Goal: Register for event/course

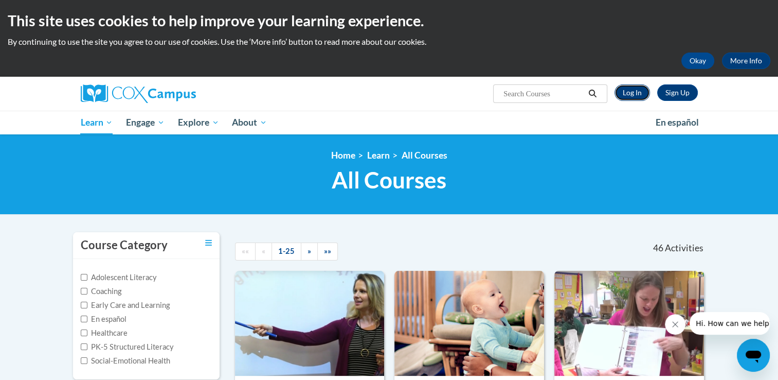
click at [632, 92] on link "Log In" at bounding box center [632, 92] width 35 height 16
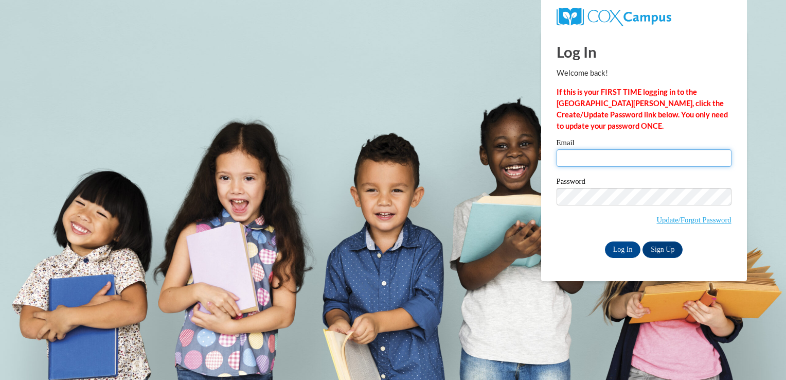
click at [619, 159] on input "Email" at bounding box center [643, 157] width 175 height 17
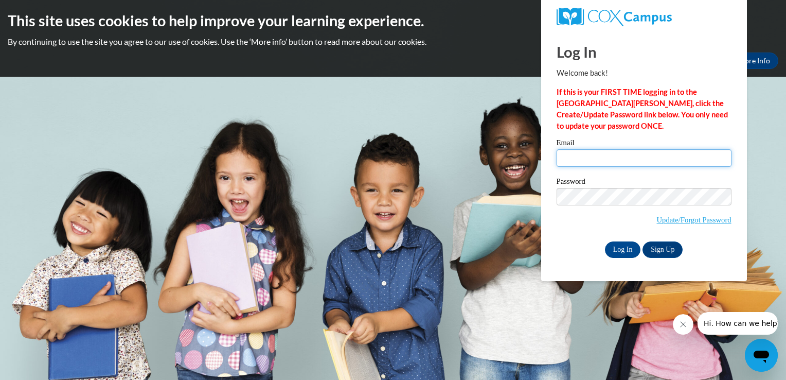
type input "llanghorst@fuse.net"
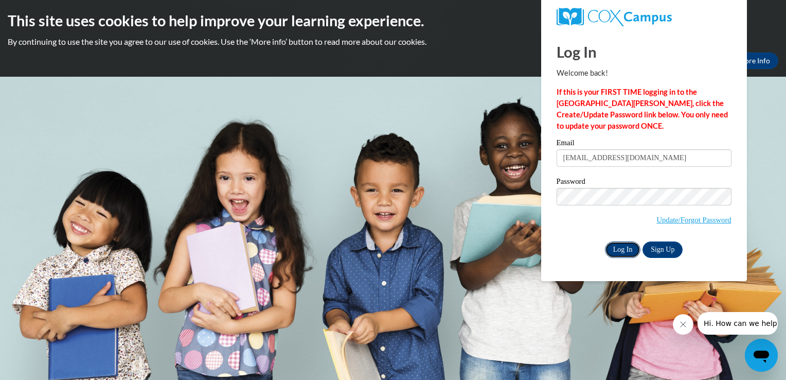
click at [630, 244] on input "Log In" at bounding box center [623, 249] width 36 height 16
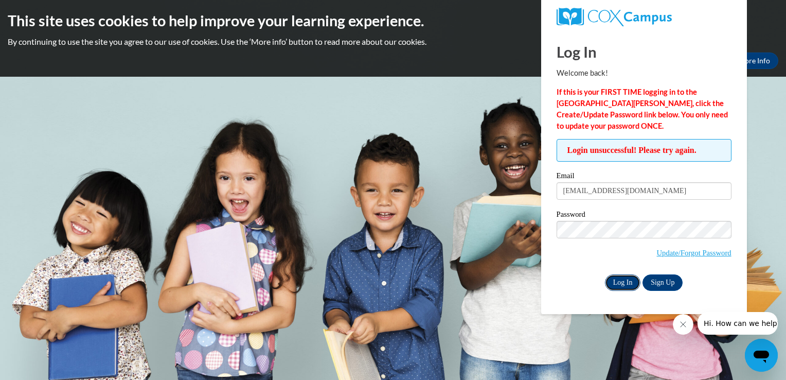
click at [626, 279] on input "Log In" at bounding box center [623, 282] width 36 height 16
click at [565, 288] on div "Log In Sign Up" at bounding box center [643, 282] width 175 height 16
click at [625, 279] on input "Log In" at bounding box center [623, 282] width 36 height 16
click at [669, 252] on link "Update/Forgot Password" at bounding box center [694, 252] width 75 height 8
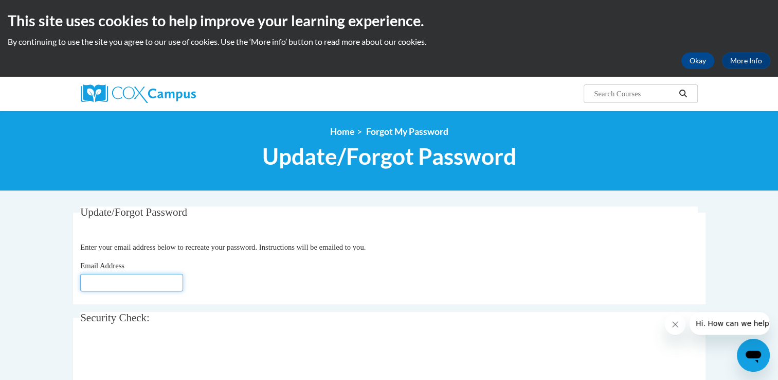
click at [163, 285] on input "Email Address" at bounding box center [131, 282] width 103 height 17
type input "[EMAIL_ADDRESS][DOMAIN_NAME]"
click at [221, 276] on div "Email Address llanghorst@fuse.net" at bounding box center [389, 275] width 618 height 31
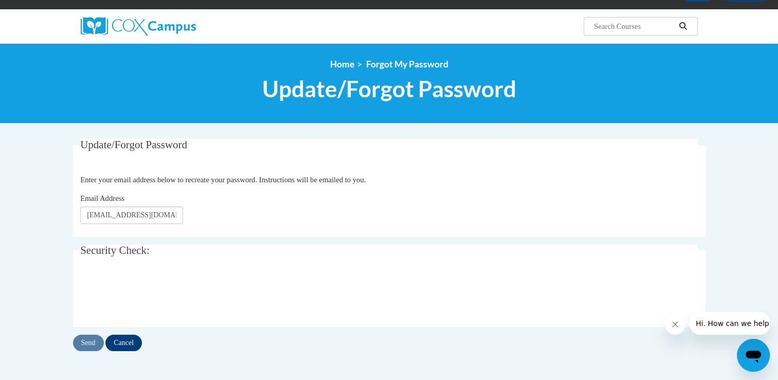
scroll to position [69, 0]
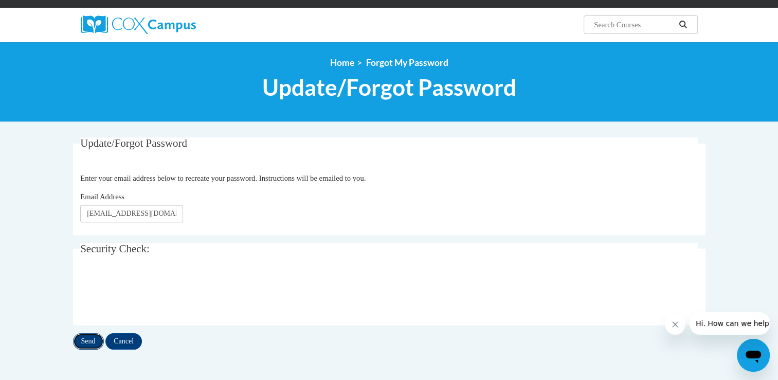
click at [88, 340] on input "Send" at bounding box center [88, 341] width 31 height 16
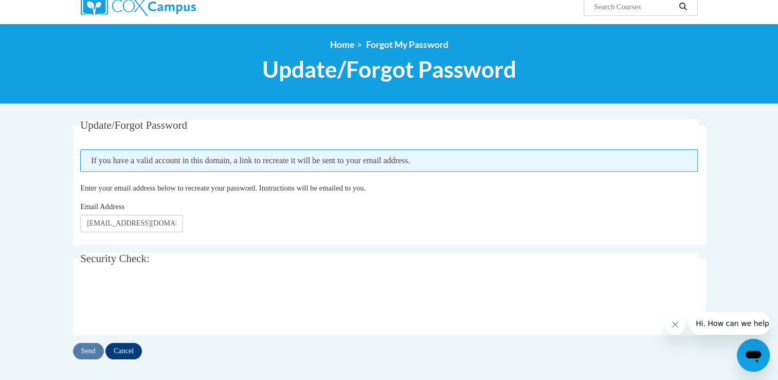
scroll to position [100, 0]
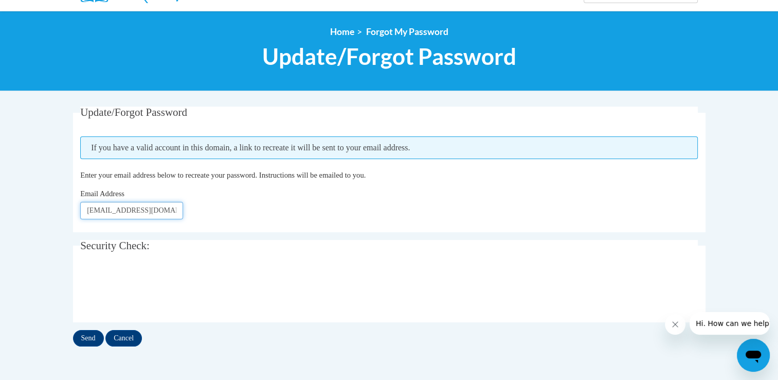
click at [160, 212] on input "[EMAIL_ADDRESS][DOMAIN_NAME]" at bounding box center [131, 210] width 103 height 17
type input "[EMAIL_ADDRESS][DOMAIN_NAME]"
click at [91, 335] on input "Send" at bounding box center [88, 338] width 31 height 16
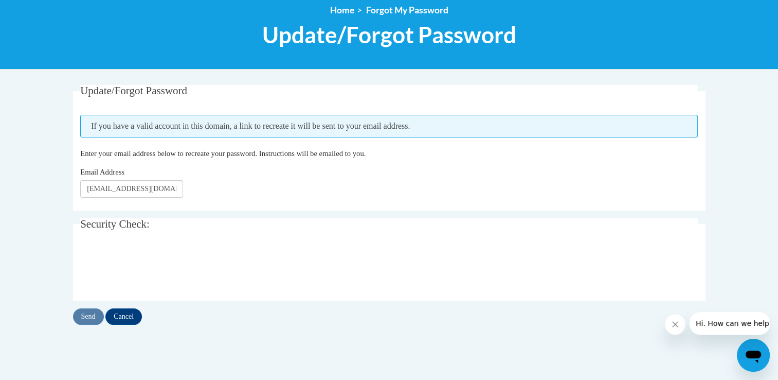
scroll to position [123, 0]
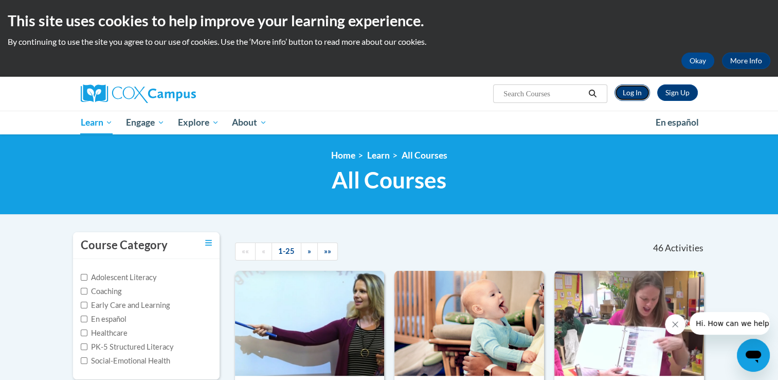
click at [631, 94] on link "Log In" at bounding box center [632, 92] width 35 height 16
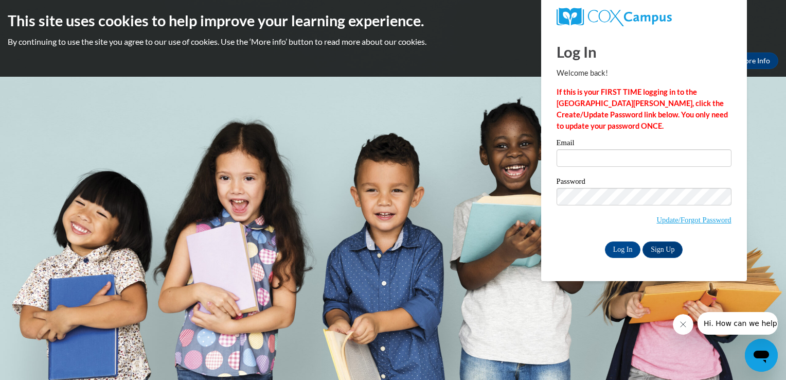
click at [611, 167] on div "Email" at bounding box center [643, 156] width 175 height 35
click at [666, 250] on link "Sign Up" at bounding box center [662, 249] width 40 height 16
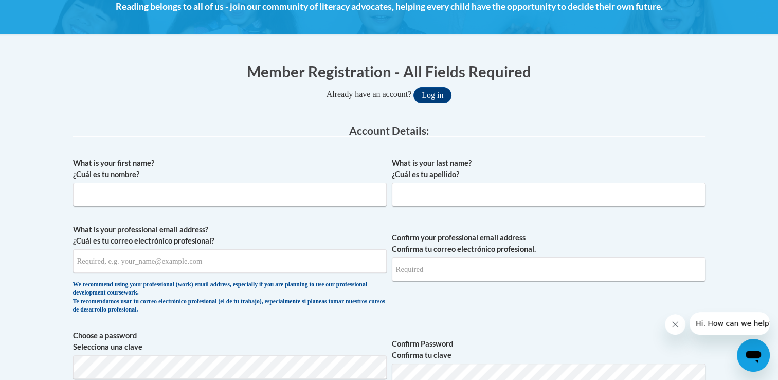
scroll to position [158, 0]
click at [214, 198] on input "What is your first name? ¿Cuál es tu nombre?" at bounding box center [230, 195] width 314 height 24
type input "[PERSON_NAME]"
click at [279, 230] on label "What is your professional email address? ¿Cuál es tu correo electrónico profesi…" at bounding box center [230, 235] width 314 height 23
click at [279, 249] on input "What is your professional email address? ¿Cuál es tu correo electrónico profesi…" at bounding box center [230, 261] width 314 height 24
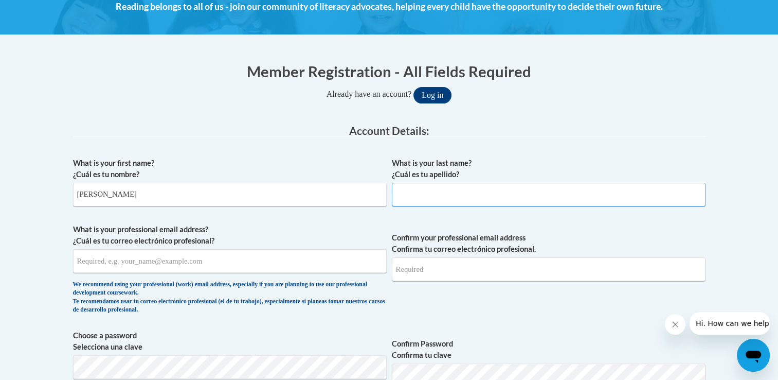
click at [403, 197] on input "What is your last name? ¿Cuál es tu apellido?" at bounding box center [549, 195] width 314 height 24
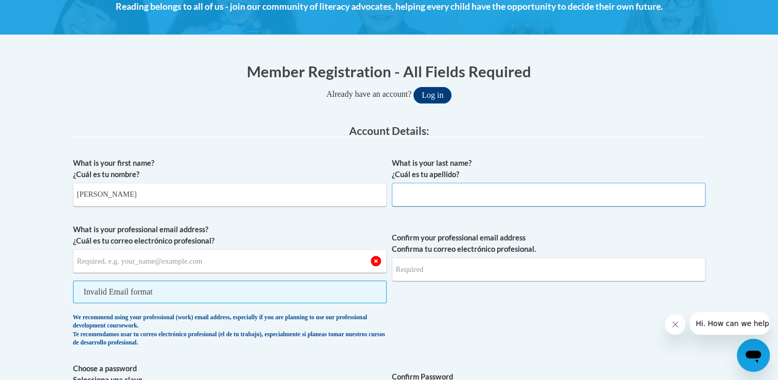
type input "[PERSON_NAME]"
type input "[EMAIL_ADDRESS][DOMAIN_NAME]"
type input "louiselanghorst@gmail.com"
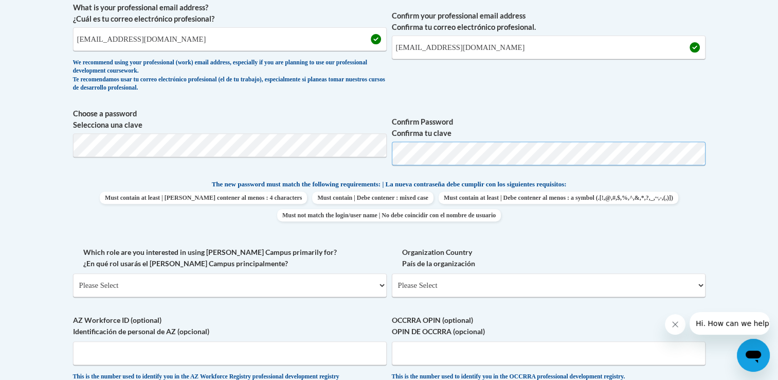
scroll to position [384, 0]
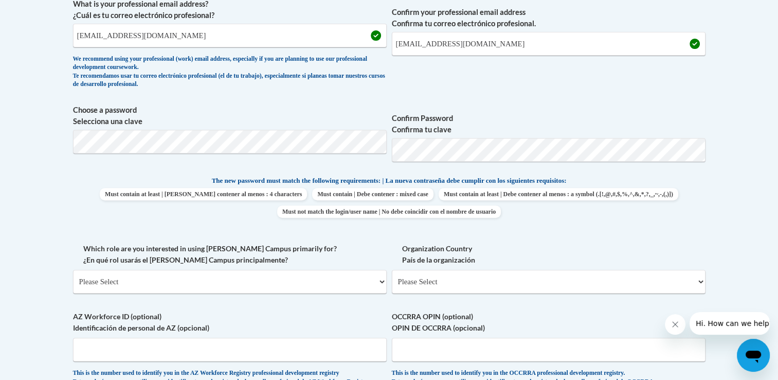
click at [600, 189] on span "Must contain at least | Debe contener al menos : 4 characters Must contain | De…" at bounding box center [389, 203] width 633 height 30
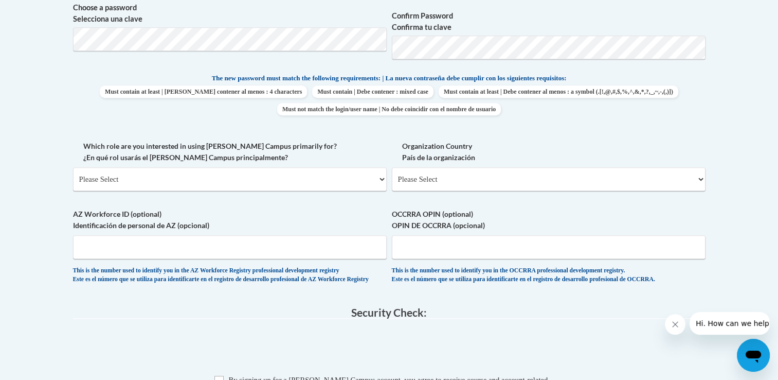
scroll to position [487, 0]
click at [381, 178] on select "Please Select College/University | Colegio/Universidad Community/Nonprofit Part…" at bounding box center [230, 179] width 314 height 24
select select "fbf2d438-af2f-41f8-98f1-81c410e29de3"
click at [73, 167] on select "Please Select College/University | Colegio/Universidad Community/Nonprofit Part…" at bounding box center [230, 179] width 314 height 24
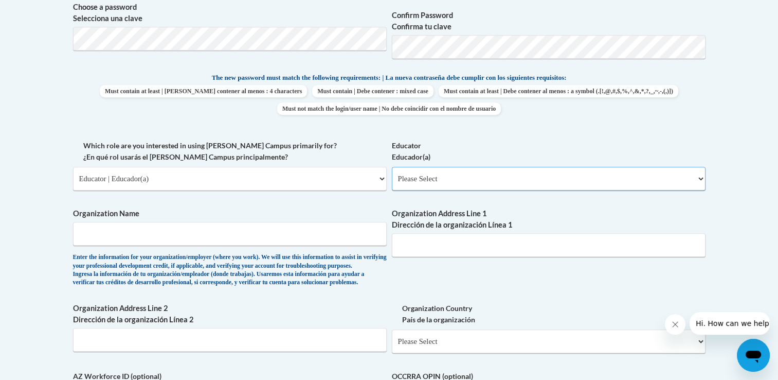
click at [475, 178] on select "Please Select Early Learning/Daycare Teacher/Family Home Care Provider | Maestr…" at bounding box center [549, 179] width 314 height 24
select select "67563ca1-16dc-4830-a7b3-94a34bed3689"
click at [392, 167] on select "Please Select Early Learning/Daycare Teacher/Family Home Care Provider | Maestr…" at bounding box center [549, 179] width 314 height 24
click at [292, 236] on input "Organization Name" at bounding box center [230, 234] width 314 height 24
type input "Three Rivers CoOP Preschool"
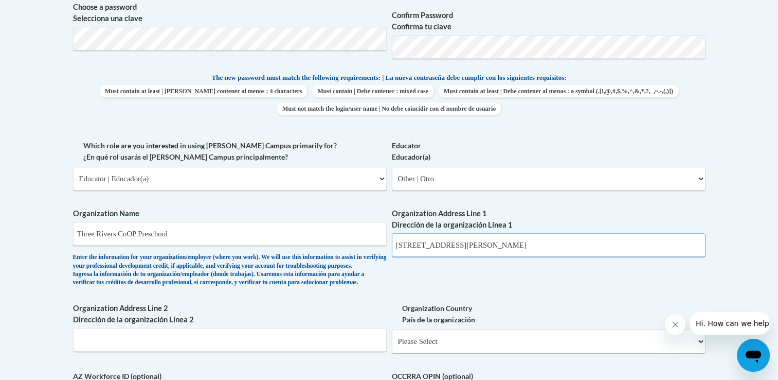
click at [454, 244] on input "3466 Shady Lane" at bounding box center [549, 245] width 314 height 24
type input "3"
type input "[STREET_ADDRESS]"
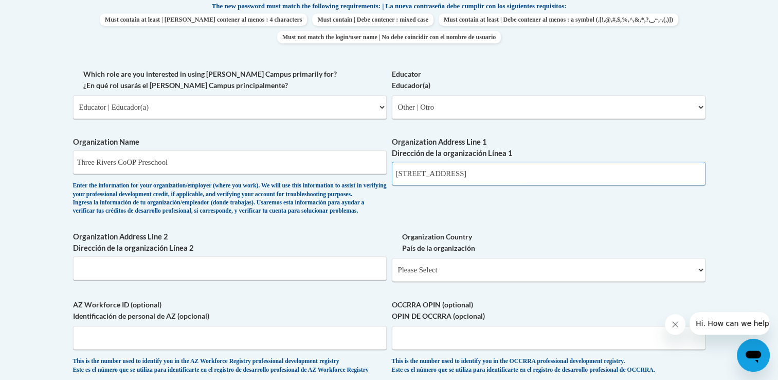
scroll to position [563, 0]
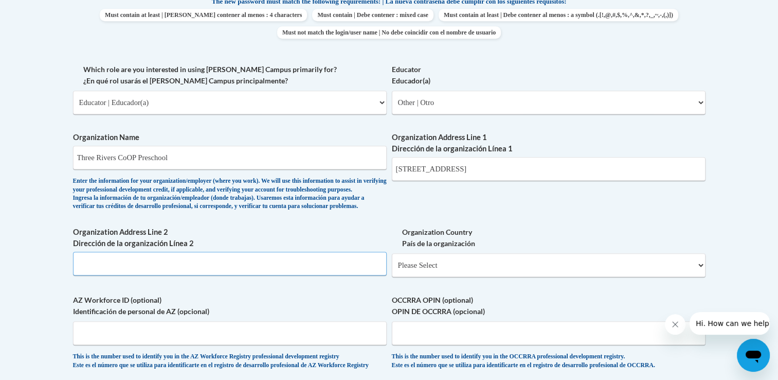
click at [180, 275] on input "Organization Address Line 2 Dirección de la organización Línea 2" at bounding box center [230, 263] width 314 height 24
type input "Cincinnati OH 45248"
click at [425, 277] on select "Please Select United States | Estados Unidos Outside of the United States | Fue…" at bounding box center [549, 265] width 314 height 24
select select "ad49bcad-a171-4b2e-b99c-48b446064914"
click at [392, 269] on select "Please Select United States | Estados Unidos Outside of the United States | Fue…" at bounding box center [549, 265] width 314 height 24
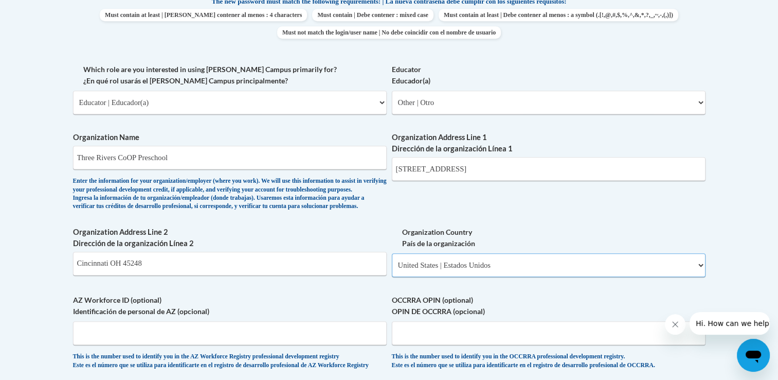
select select
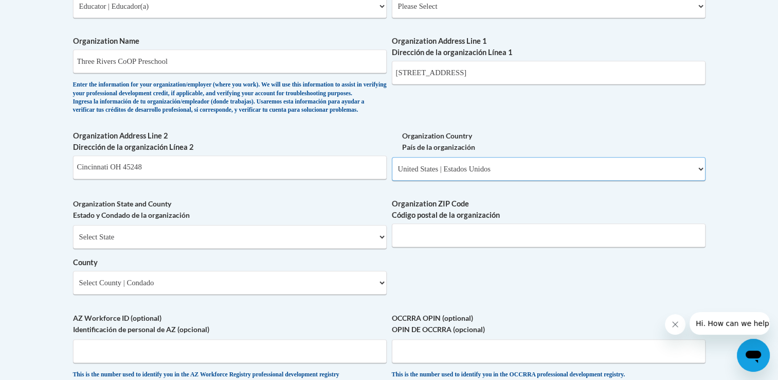
scroll to position [670, 0]
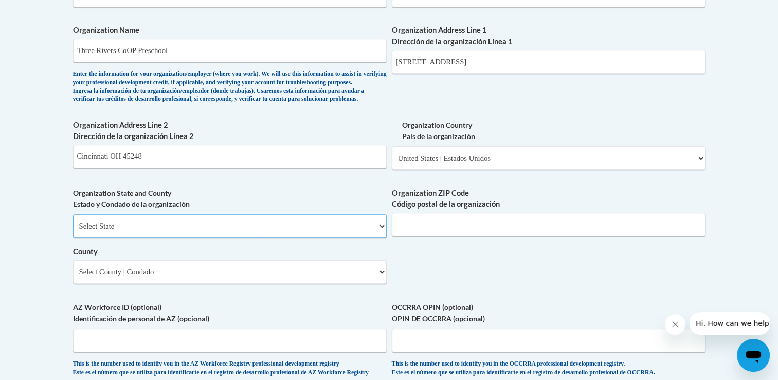
click at [384, 238] on select "Select State Alabama Alaska Arizona Arkansas California Colorado Connecticut De…" at bounding box center [230, 226] width 314 height 24
select select "Ohio"
click at [73, 230] on select "Select State Alabama Alaska Arizona Arkansas California Colorado Connecticut De…" at bounding box center [230, 226] width 314 height 24
click at [241, 164] on input "Cincinnati OH 45248" at bounding box center [230, 157] width 314 height 24
click at [447, 236] on input "Organization ZIP Code Código postal de la organización" at bounding box center [549, 224] width 314 height 24
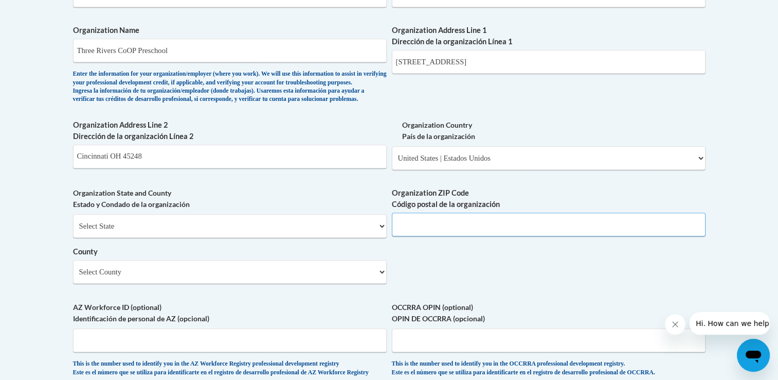
type input "45248"
click at [381, 283] on select "Select County Adams Allen Ashland Ashtabula Athens Auglaize Belmont Brown Butle…" at bounding box center [230, 272] width 314 height 24
select select "Hamilton"
click at [73, 276] on select "Select County Adams Allen Ashland Ashtabula Athens Auglaize Belmont Brown Butle…" at bounding box center [230, 272] width 314 height 24
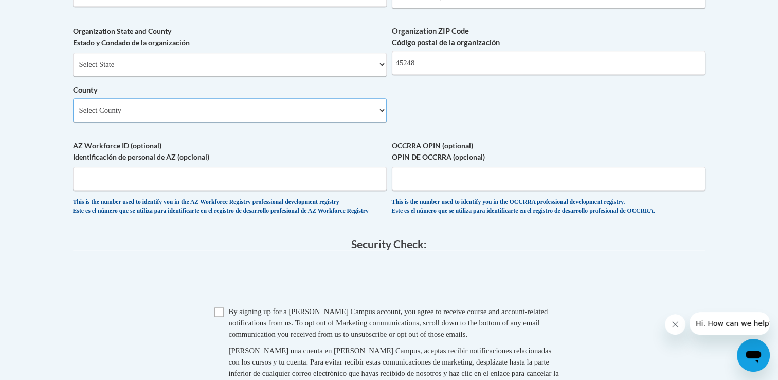
scroll to position [833, 0]
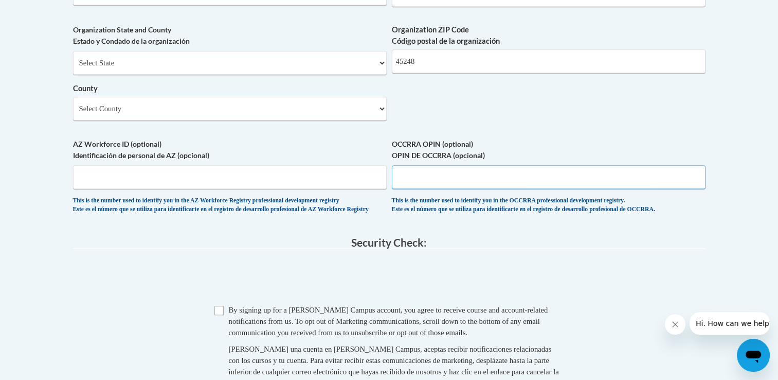
click at [430, 189] on input "OCCRRA OPIN (optional) OPIN DE OCCRRA (opcional)" at bounding box center [549, 177] width 314 height 24
type input "11139342"
click at [216, 315] on input "Checkbox" at bounding box center [218, 310] width 9 height 9
checkbox input "true"
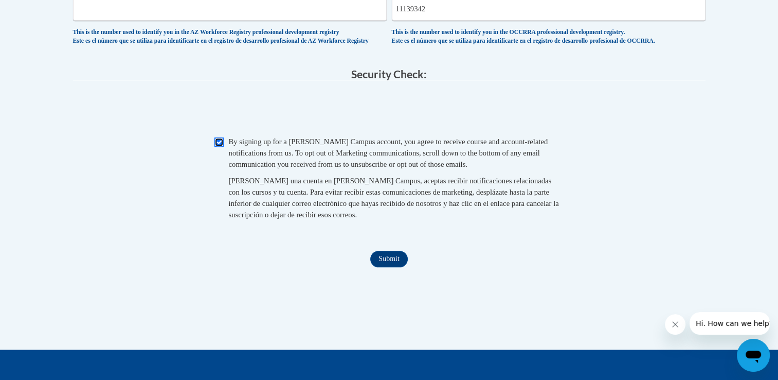
scroll to position [1009, 0]
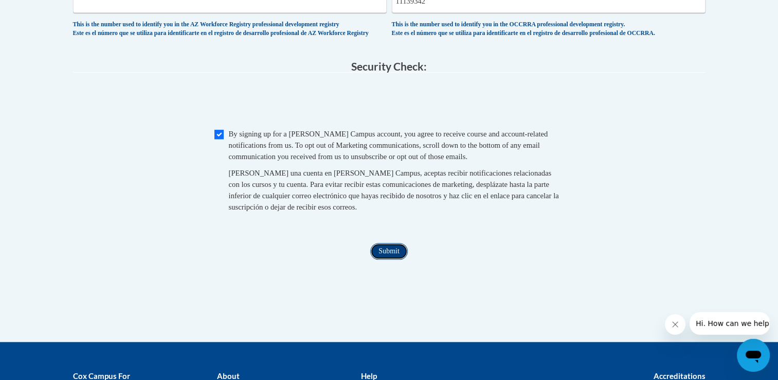
click at [392, 259] on input "Submit" at bounding box center [388, 251] width 37 height 16
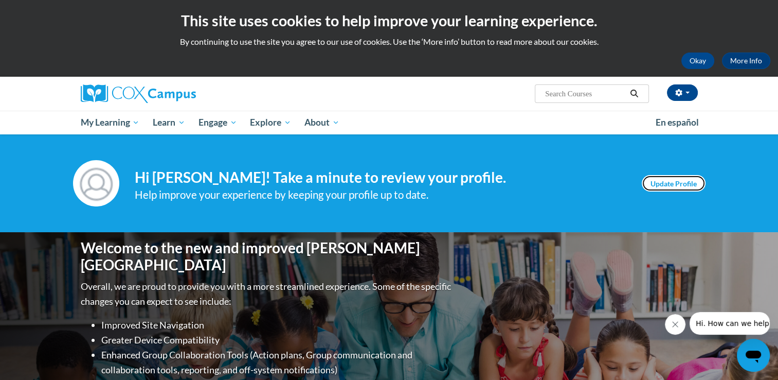
click at [664, 184] on link "Update Profile" at bounding box center [674, 183] width 64 height 16
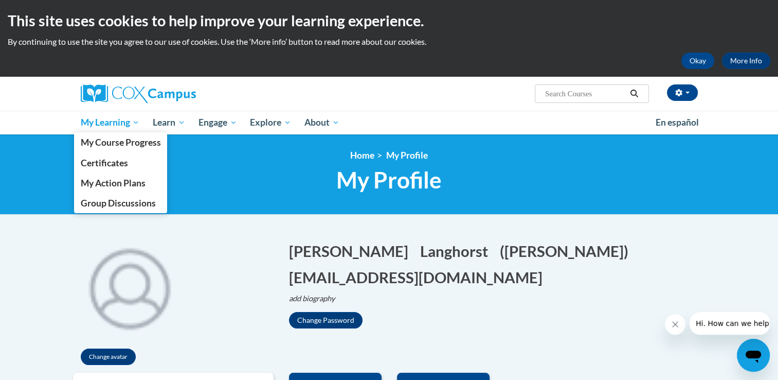
click at [134, 124] on span "My Learning" at bounding box center [109, 122] width 59 height 12
click at [117, 125] on span "My Learning" at bounding box center [109, 122] width 59 height 12
click at [117, 143] on span "My Course Progress" at bounding box center [120, 142] width 80 height 11
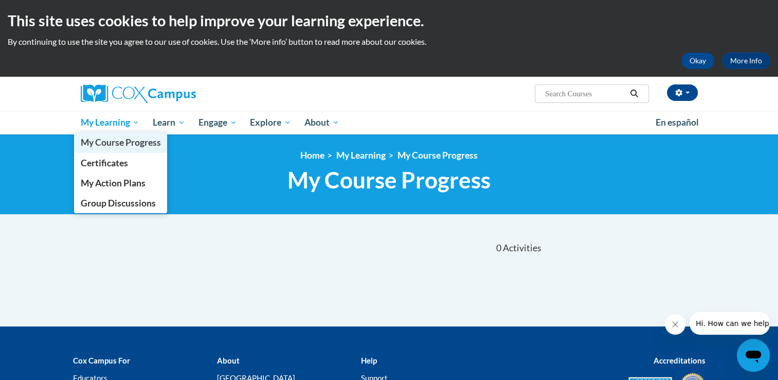
click at [106, 143] on span "My Course Progress" at bounding box center [120, 142] width 80 height 11
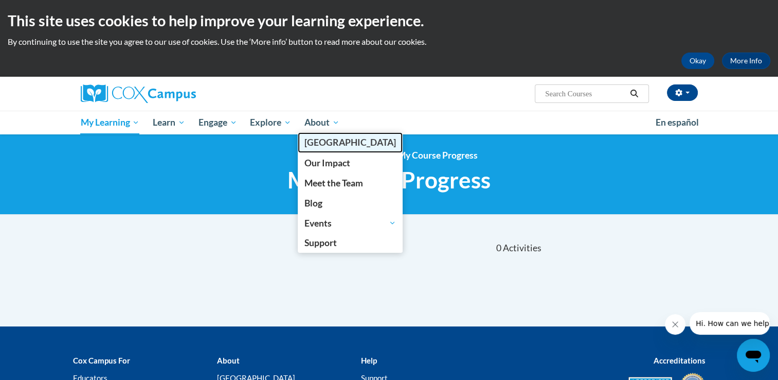
click at [321, 147] on span "[PERSON_NAME][GEOGRAPHIC_DATA]" at bounding box center [350, 142] width 92 height 11
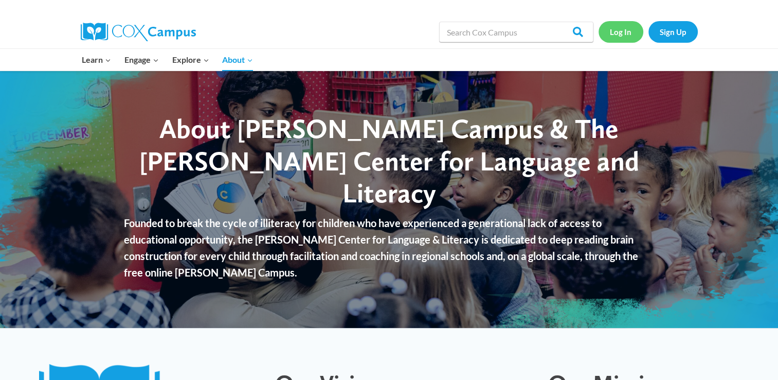
click at [622, 35] on link "Log In" at bounding box center [621, 31] width 45 height 21
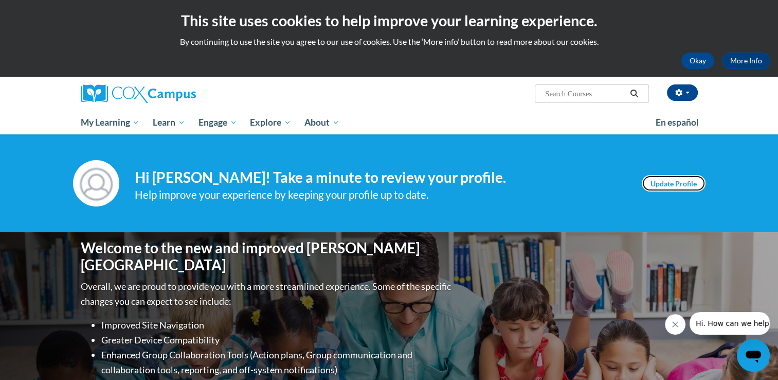
click at [679, 176] on link "Update Profile" at bounding box center [674, 183] width 64 height 16
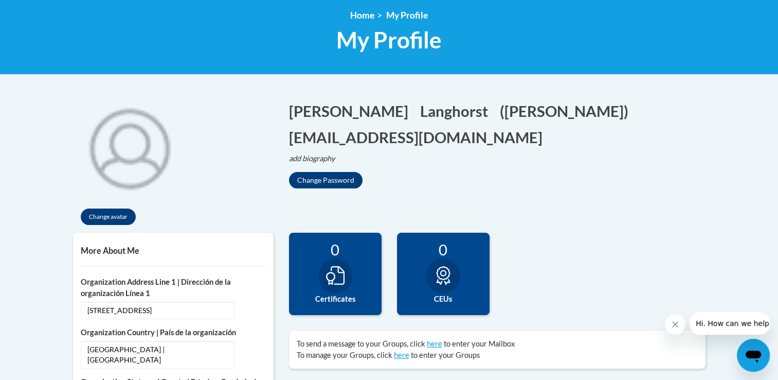
scroll to position [138, 0]
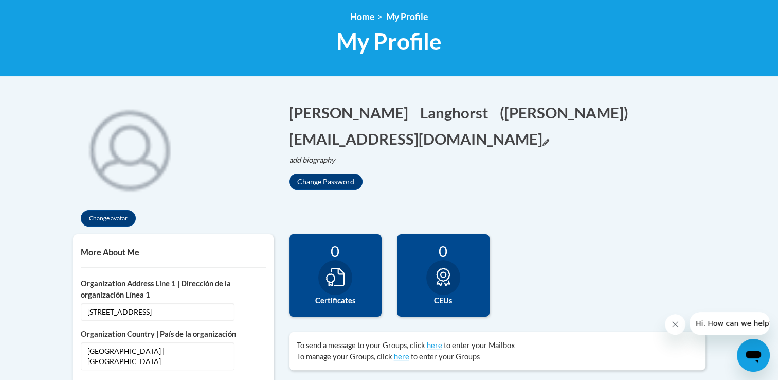
click at [543, 142] on icon "Edit email address" at bounding box center [546, 141] width 7 height 7
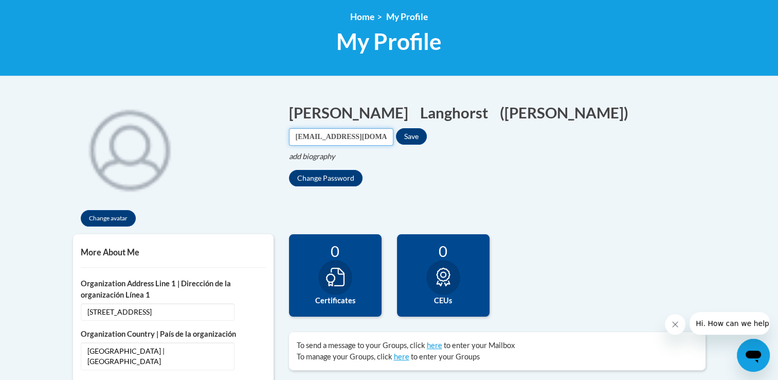
click at [393, 137] on input "[EMAIL_ADDRESS][DOMAIN_NAME]" at bounding box center [341, 136] width 104 height 17
type input "l"
type input "[EMAIL_ADDRESS][DOMAIN_NAME]"
click at [427, 135] on button "Save" at bounding box center [411, 136] width 31 height 16
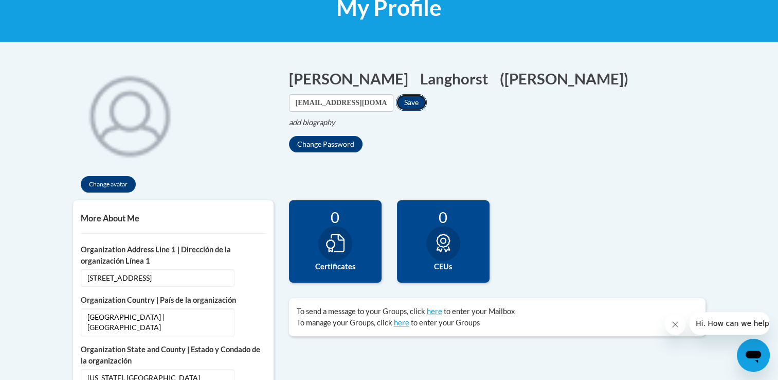
scroll to position [179, 0]
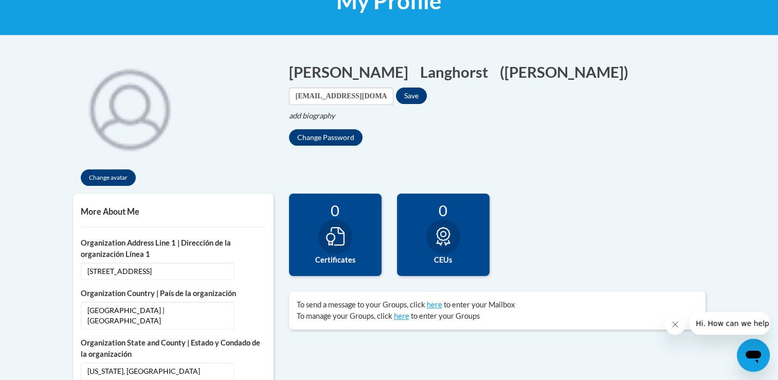
click at [431, 135] on div "Change Password" at bounding box center [497, 137] width 417 height 16
click at [427, 95] on button "Save" at bounding box center [411, 95] width 31 height 16
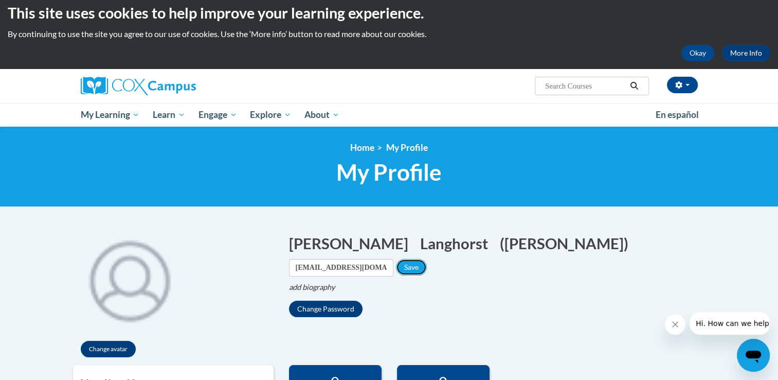
scroll to position [0, 0]
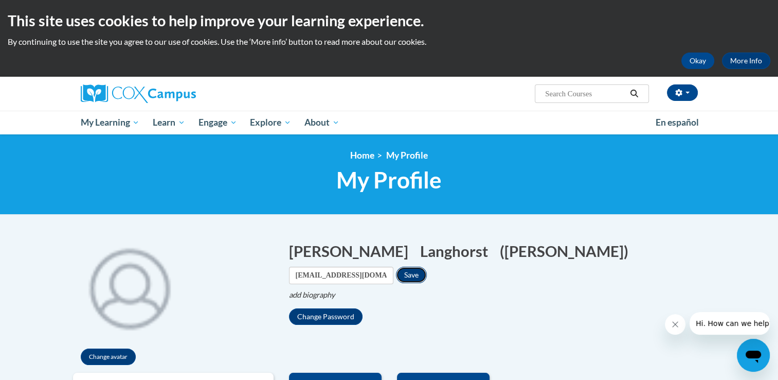
click at [421, 273] on button "Save" at bounding box center [411, 274] width 31 height 16
click at [426, 275] on button "Save" at bounding box center [411, 274] width 31 height 16
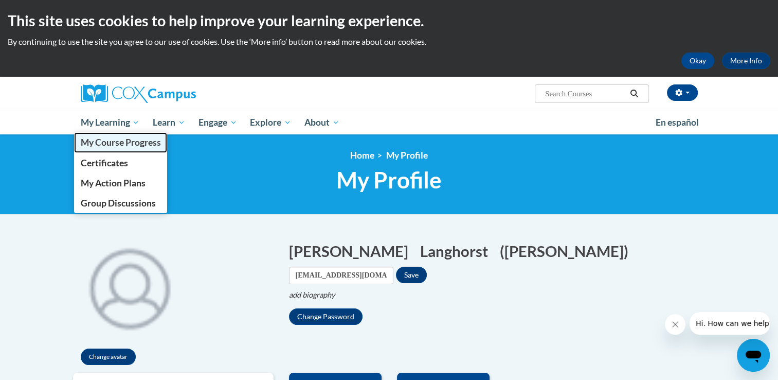
click at [125, 141] on span "My Course Progress" at bounding box center [120, 142] width 80 height 11
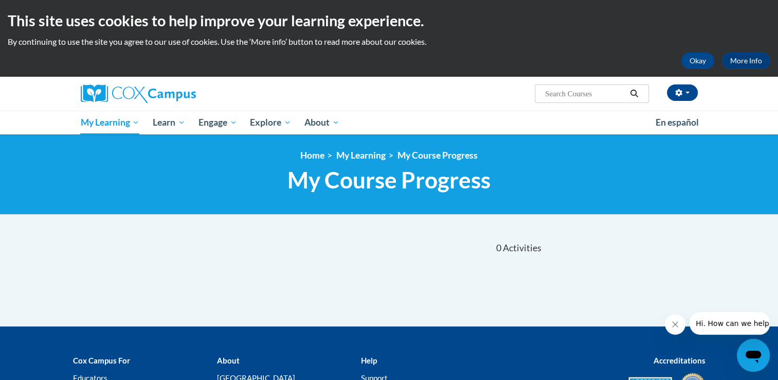
click at [559, 95] on input "Search..." at bounding box center [585, 93] width 82 height 12
click at [555, 96] on input "Search..." at bounding box center [585, 93] width 82 height 12
type input "monitor children's progress"
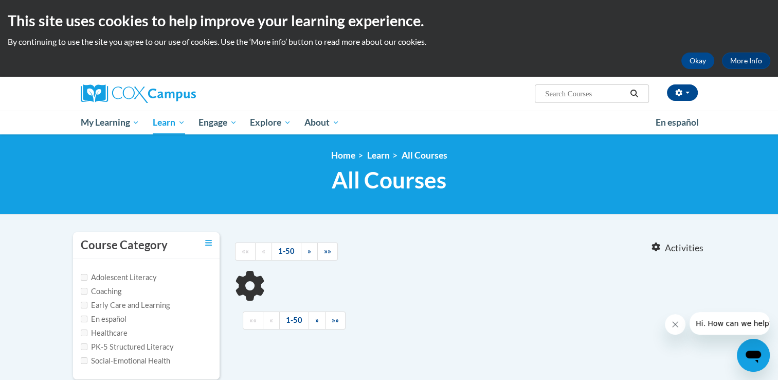
type input "monitor children's progress"
click at [628, 95] on button "Search" at bounding box center [633, 93] width 15 height 12
click at [626, 92] on input "monitor children's progress" at bounding box center [585, 93] width 82 height 12
type input "monitor children's progress in language"
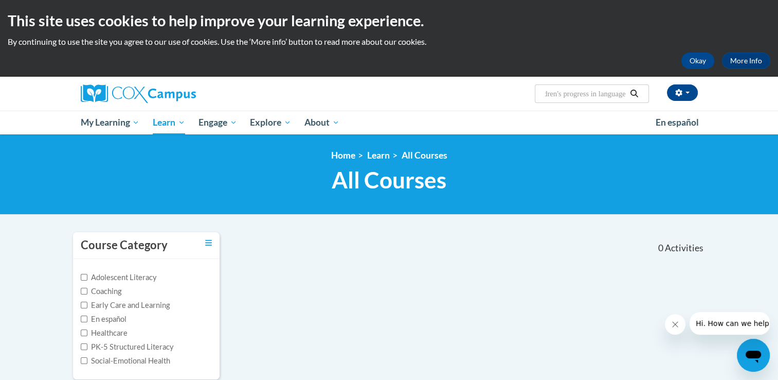
scroll to position [0, 0]
click at [634, 94] on icon "Search" at bounding box center [634, 93] width 9 height 8
type input "monitor children's progress in language"
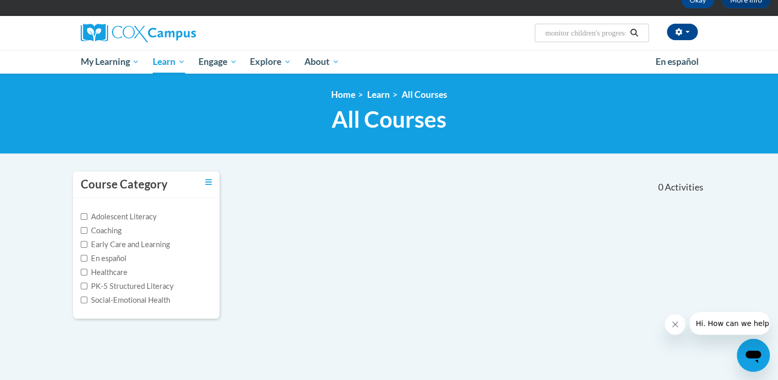
scroll to position [61, 0]
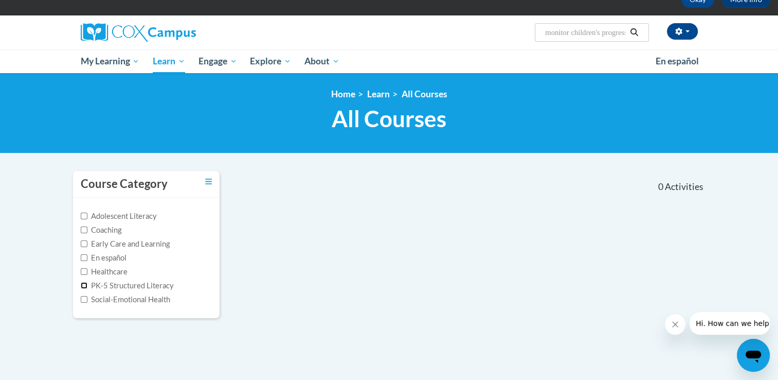
click at [85, 285] on input "PK-5 Structured Literacy" at bounding box center [84, 285] width 7 height 7
checkbox input "true"
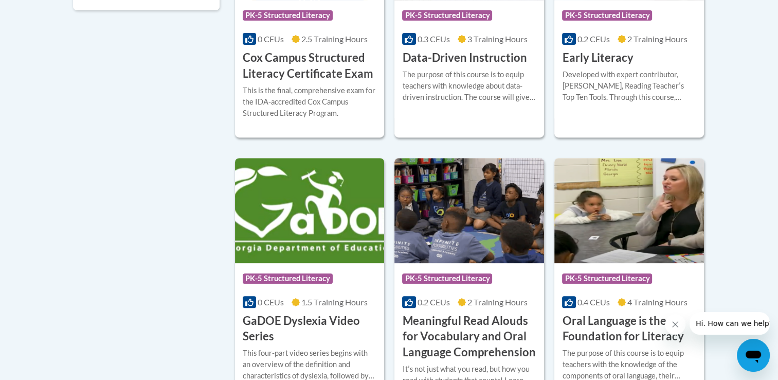
scroll to position [365, 0]
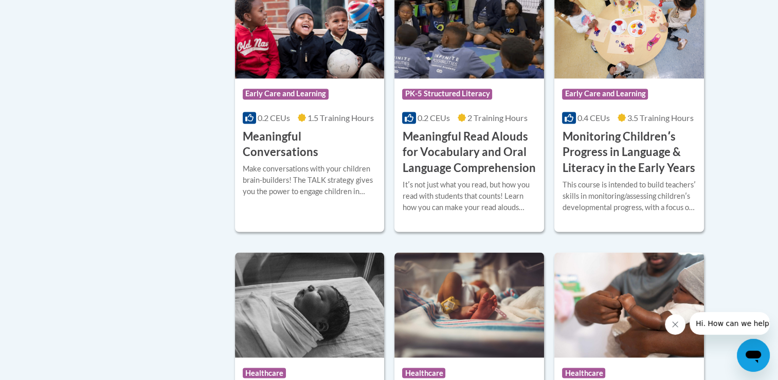
scroll to position [1666, 0]
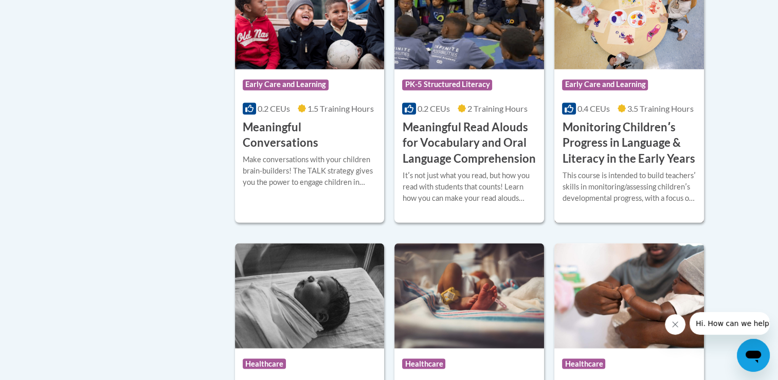
click at [588, 167] on h3 "Monitoring Childrenʹs Progress in Language & Literacy in the Early Years" at bounding box center [629, 142] width 134 height 47
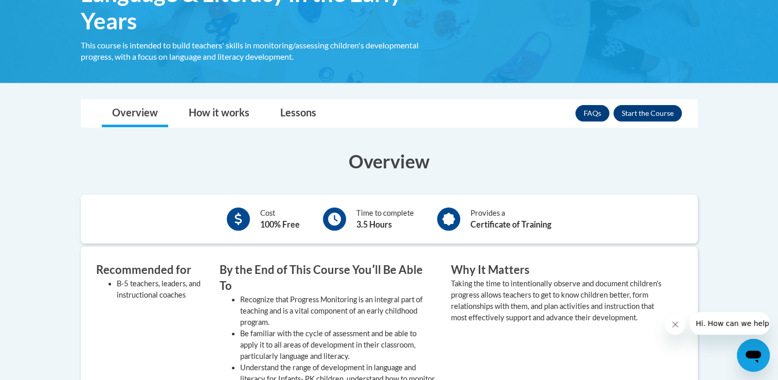
scroll to position [230, 0]
click at [654, 115] on button "Enroll" at bounding box center [648, 112] width 68 height 16
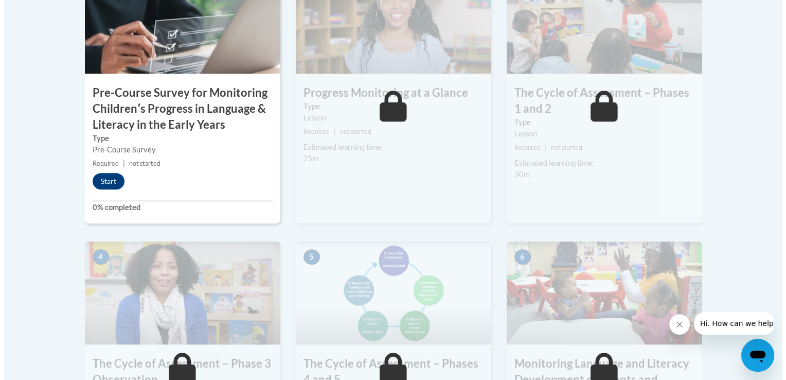
scroll to position [402, 0]
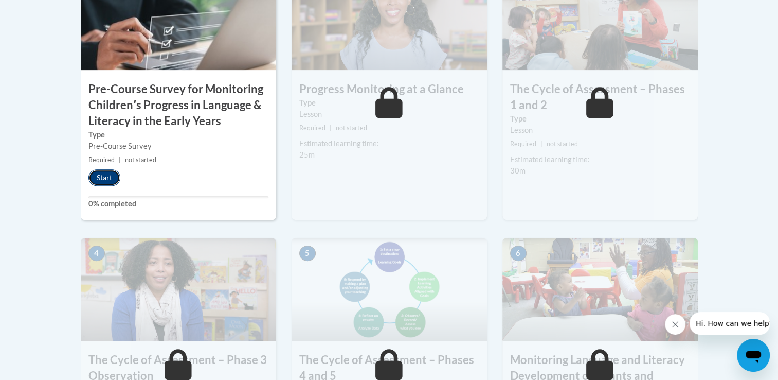
click at [97, 173] on button "Start" at bounding box center [104, 177] width 32 height 16
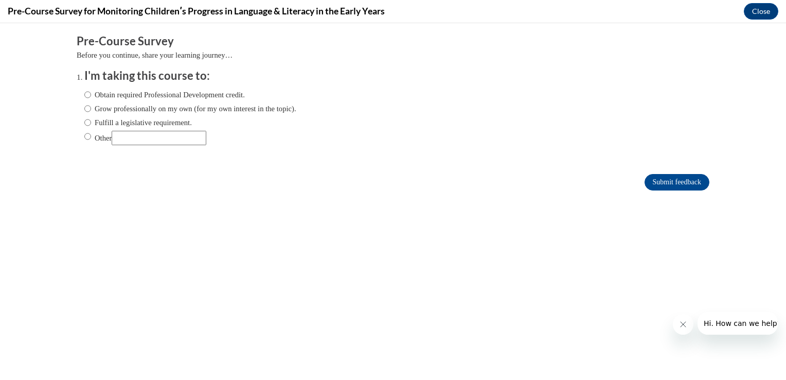
scroll to position [0, 0]
click at [84, 96] on input "Obtain required Professional Development credit." at bounding box center [87, 94] width 7 height 11
radio input "true"
click at [84, 136] on input "Other" at bounding box center [87, 136] width 7 height 11
radio input "true"
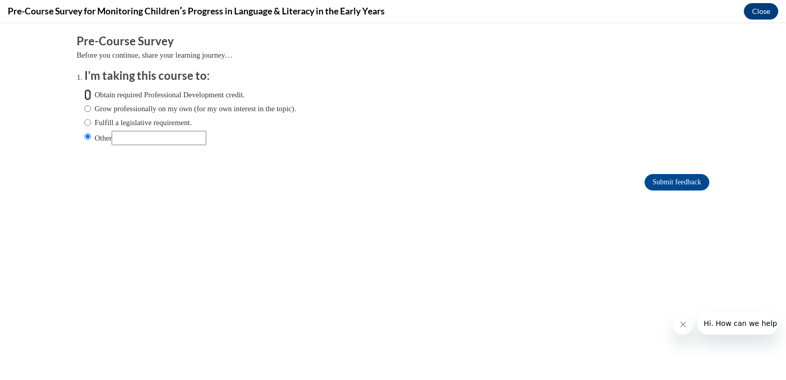
click at [84, 96] on input "Obtain required Professional Development credit." at bounding box center [87, 94] width 7 height 11
radio input "true"
click at [656, 182] on input "Submit feedback" at bounding box center [676, 182] width 65 height 16
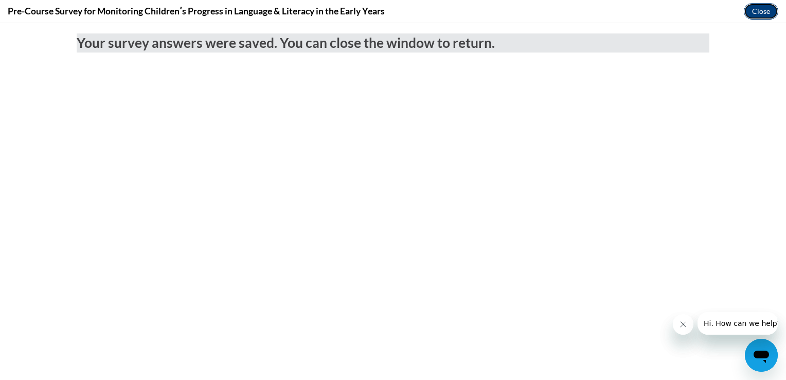
click at [758, 15] on button "Close" at bounding box center [761, 11] width 34 height 16
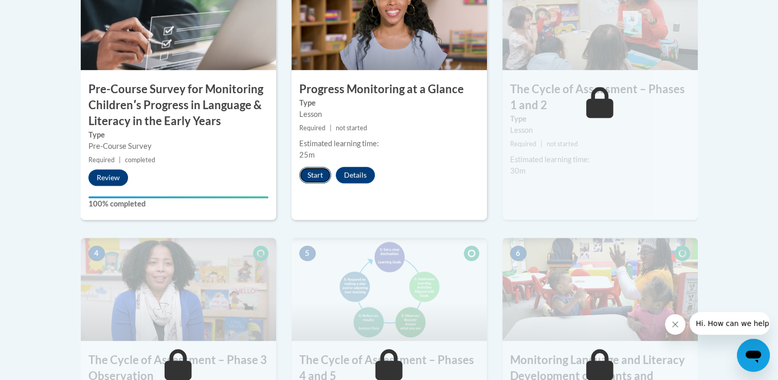
click at [314, 172] on button "Start" at bounding box center [315, 175] width 32 height 16
